Goal: Information Seeking & Learning: Learn about a topic

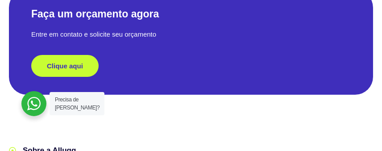
scroll to position [357, 0]
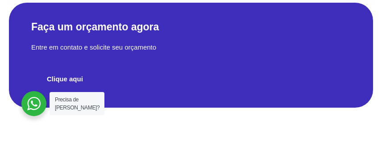
click at [49, 80] on span "Clique aqui" at bounding box center [65, 78] width 36 height 7
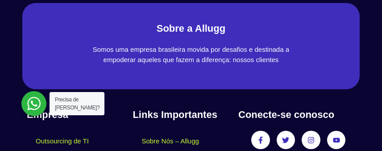
scroll to position [2008, 0]
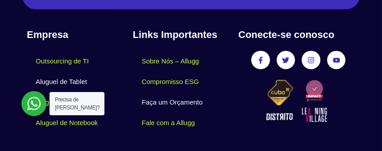
click at [81, 77] on link "Aluguel de Tablet" at bounding box center [61, 81] width 69 height 21
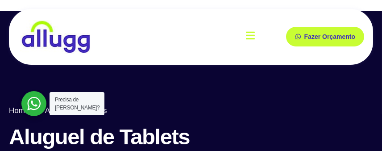
click at [249, 33] on icon "open-menu" at bounding box center [250, 35] width 9 height 10
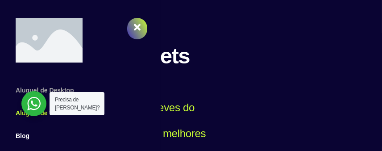
scroll to position [134, 0]
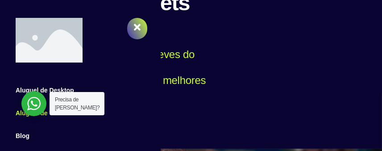
click at [209, 106] on div at bounding box center [191, 13] width 382 height 272
click at [138, 26] on icon "close-menu" at bounding box center [137, 27] width 7 height 7
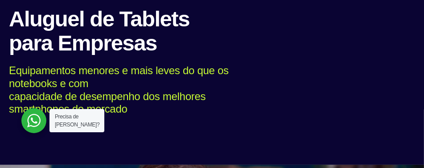
scroll to position [0, 0]
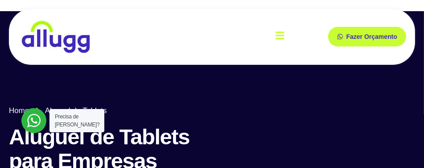
click at [283, 38] on icon "open-menu" at bounding box center [280, 35] width 9 height 8
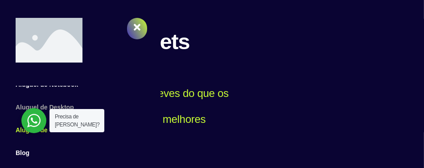
scroll to position [99, 0]
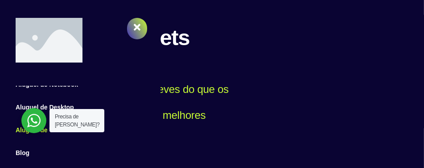
click at [57, 129] on link "Aluguel de Tablet" at bounding box center [80, 130] width 152 height 23
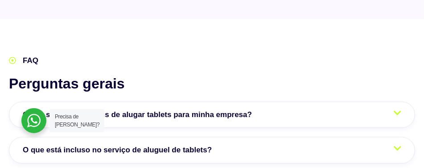
scroll to position [1884, 0]
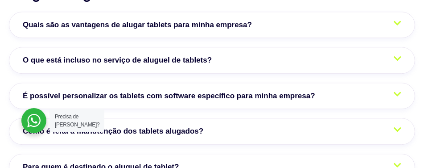
click at [191, 60] on span "O que está incluso no serviço de aluguel de tablets?" at bounding box center [120, 60] width 194 height 12
